Goal: Register for event/course

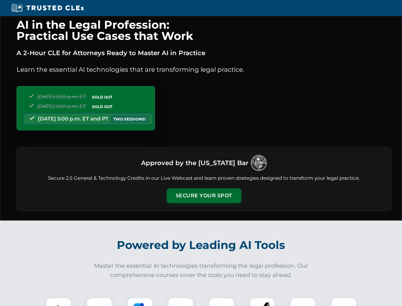
click at [204, 195] on button "Secure Your Spot" at bounding box center [204, 195] width 74 height 15
click at [59, 301] on img at bounding box center [58, 310] width 18 height 18
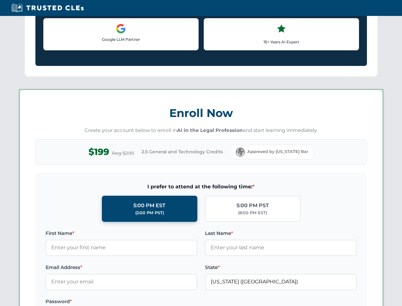
click at [140, 301] on label "Password *" at bounding box center [122, 301] width 152 height 8
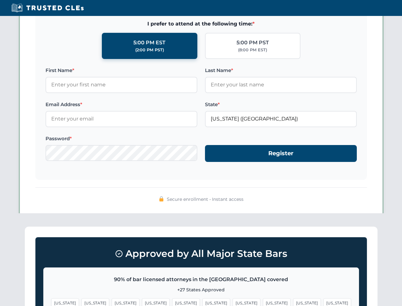
click at [293, 301] on span "[US_STATE]" at bounding box center [307, 302] width 28 height 9
